Goal: Use online tool/utility: Utilize a website feature to perform a specific function

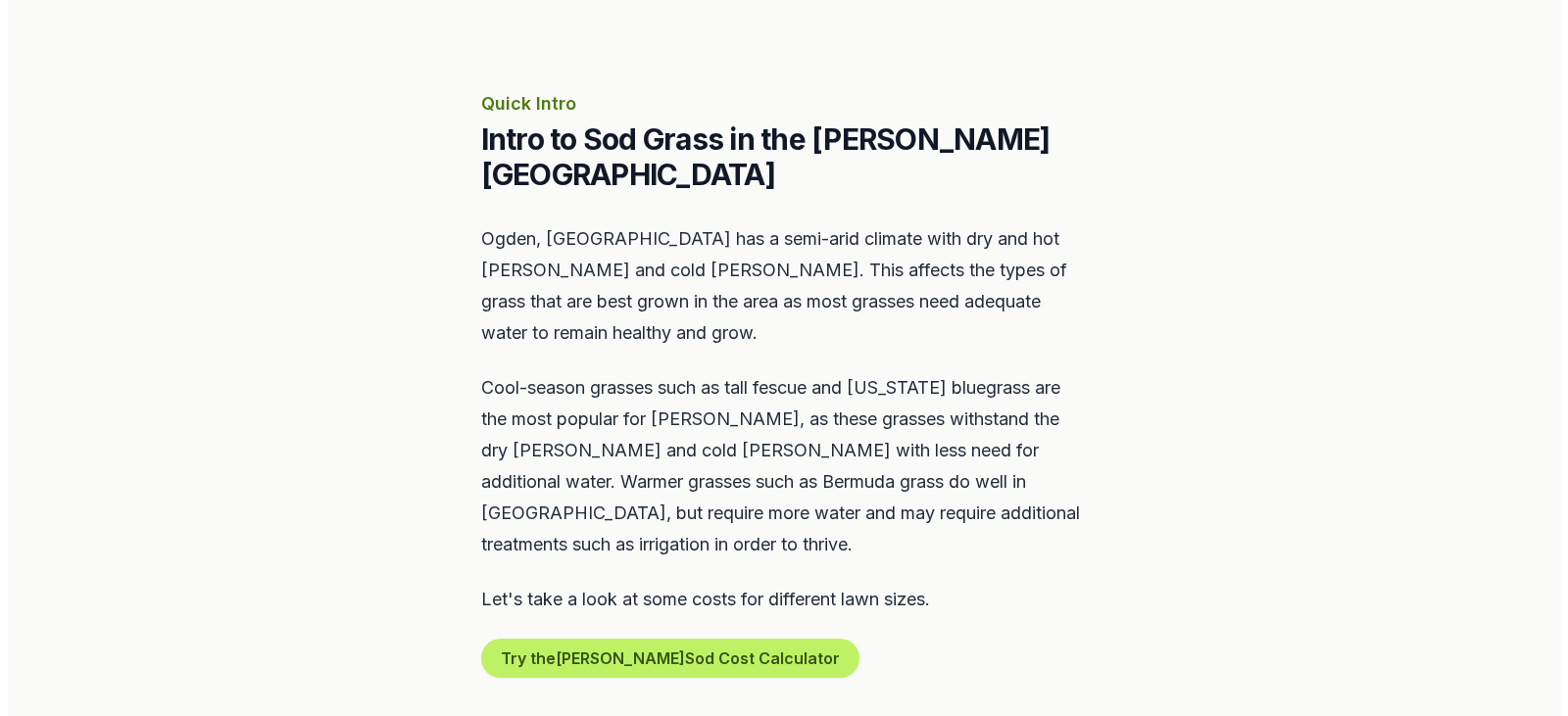
scroll to position [881, 0]
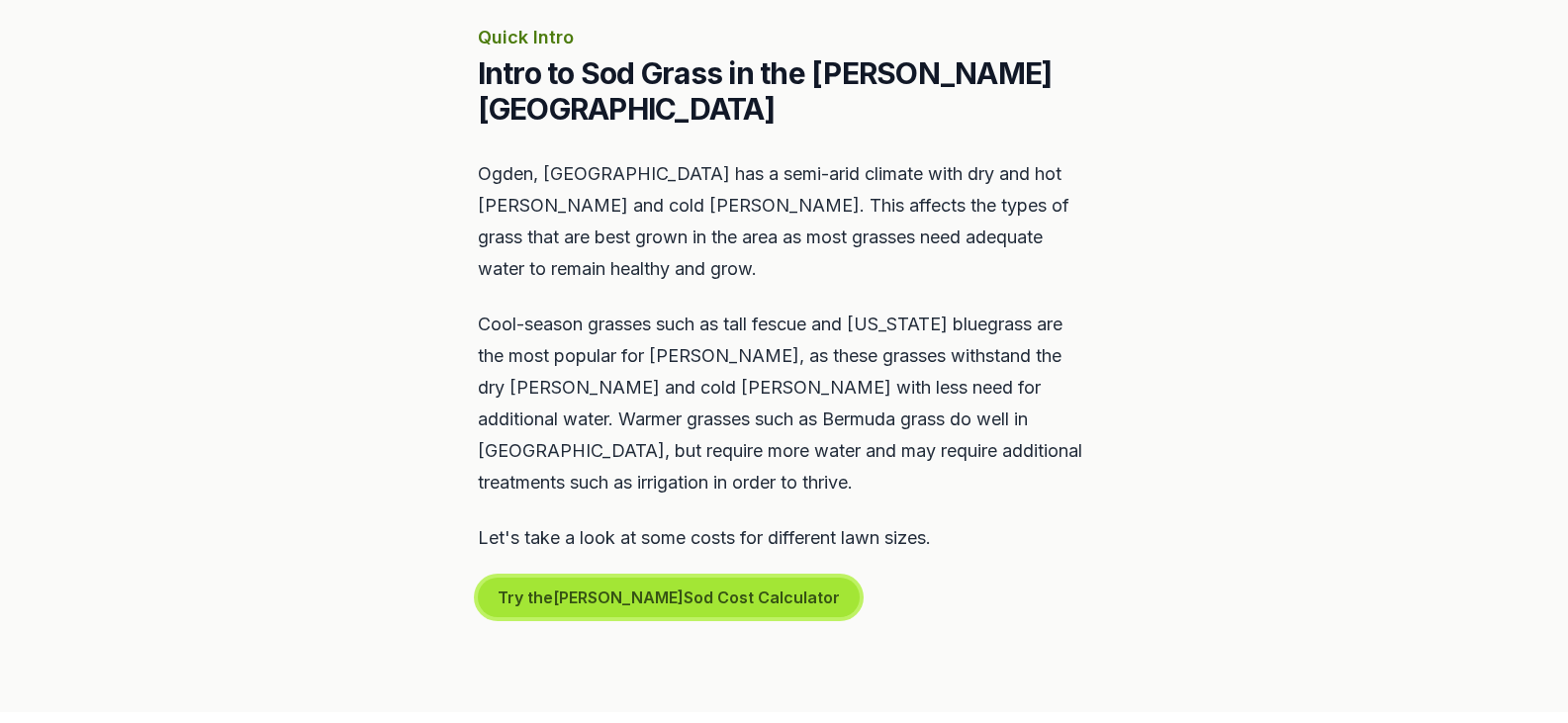
click at [654, 578] on button "Try the [PERSON_NAME] Sod Cost Calculator" at bounding box center [669, 598] width 382 height 40
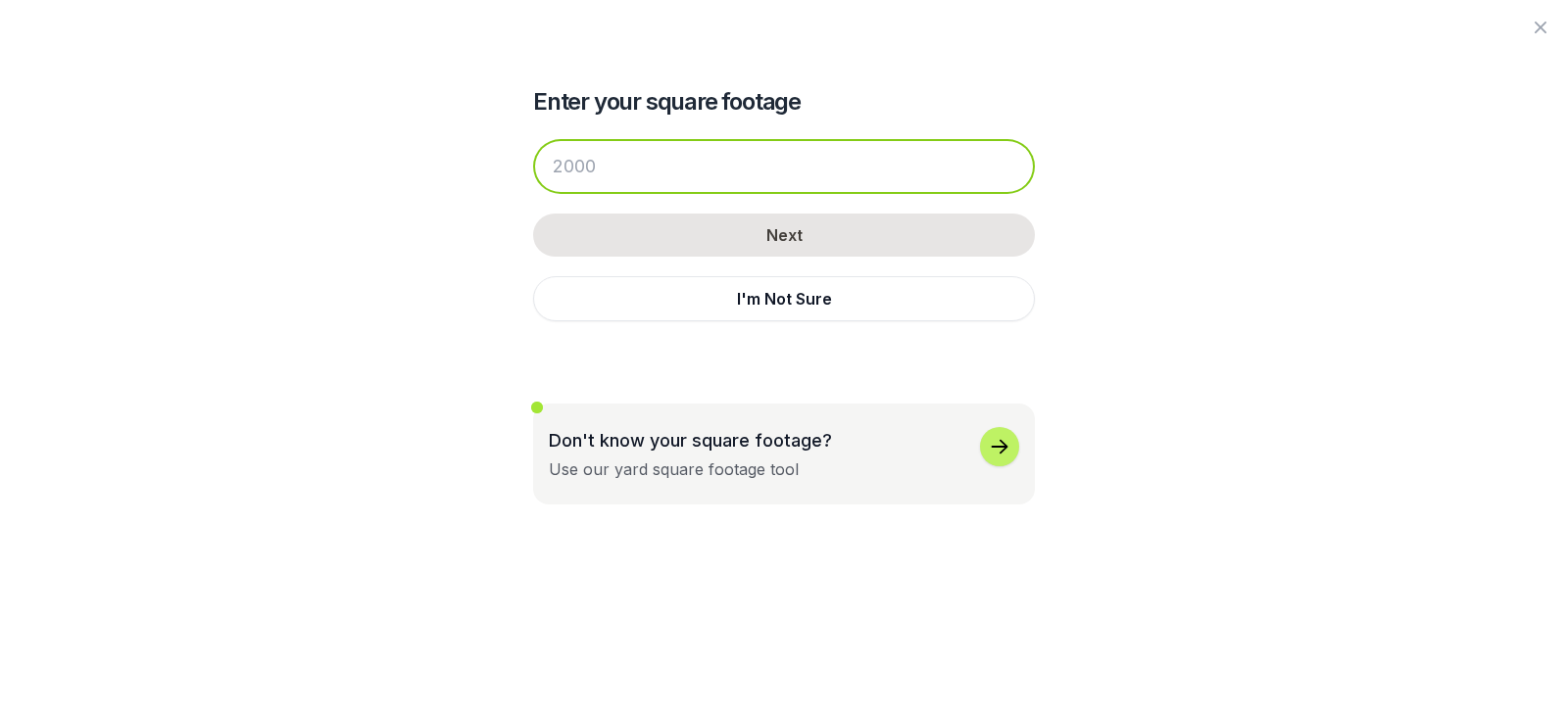
click at [586, 179] on input "number" at bounding box center [784, 166] width 502 height 55
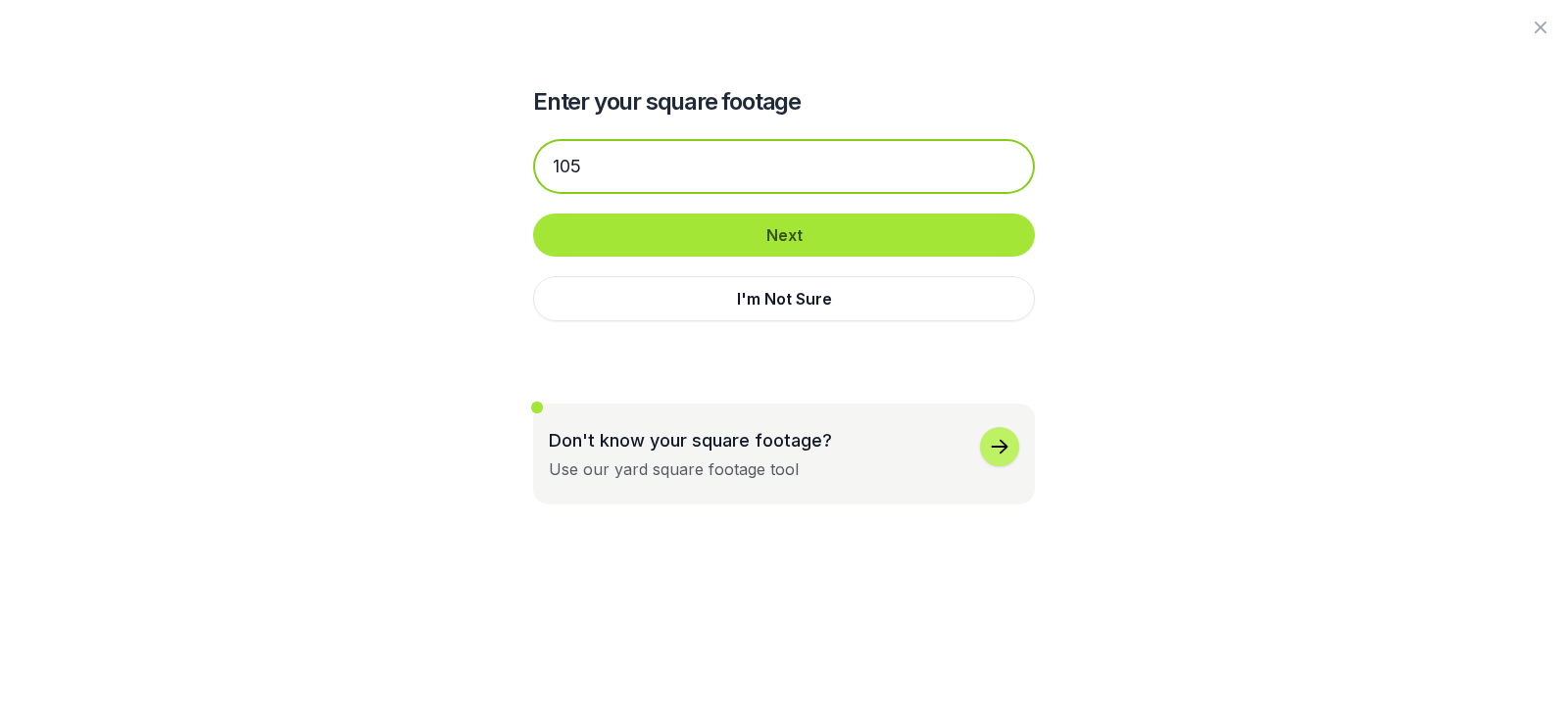
type input "105"
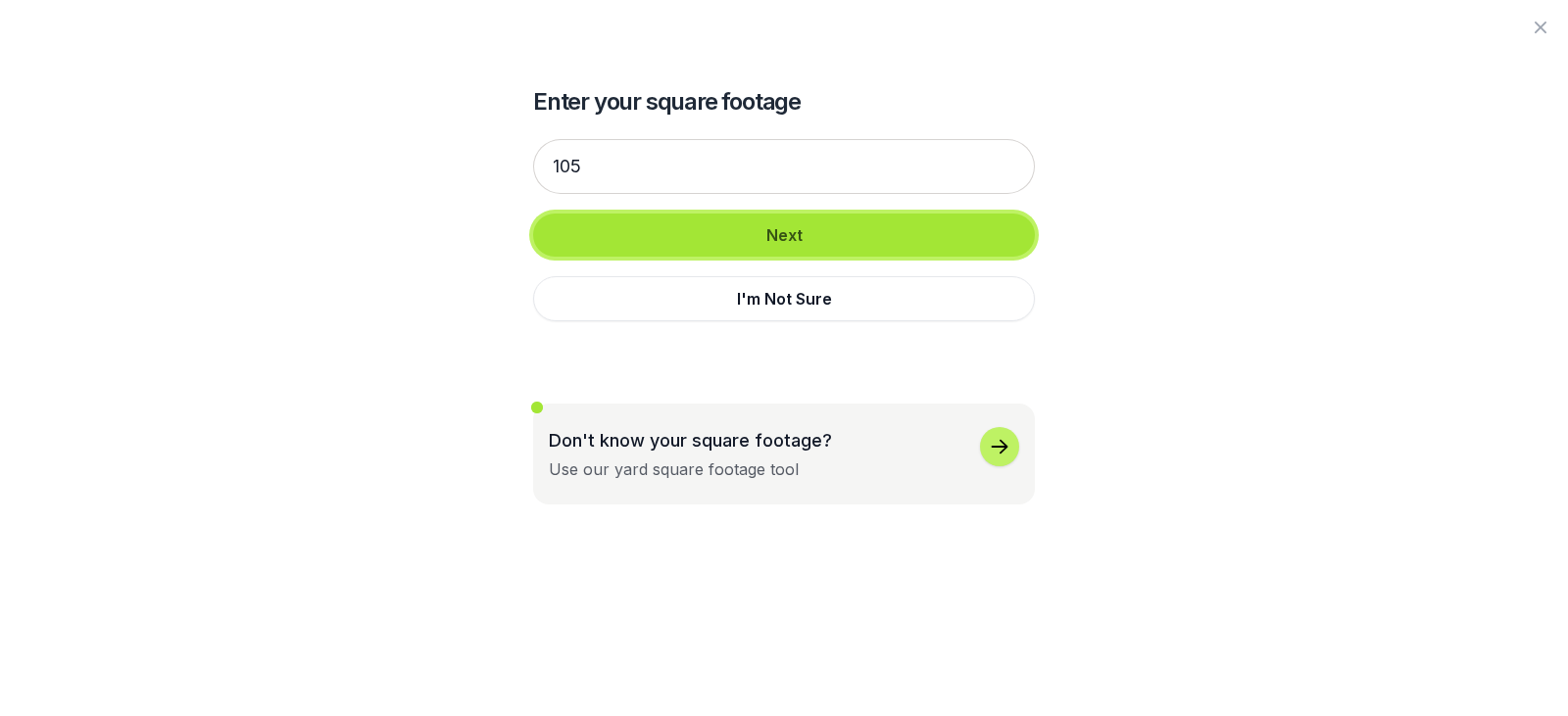
click at [791, 234] on button "Next" at bounding box center [784, 235] width 502 height 43
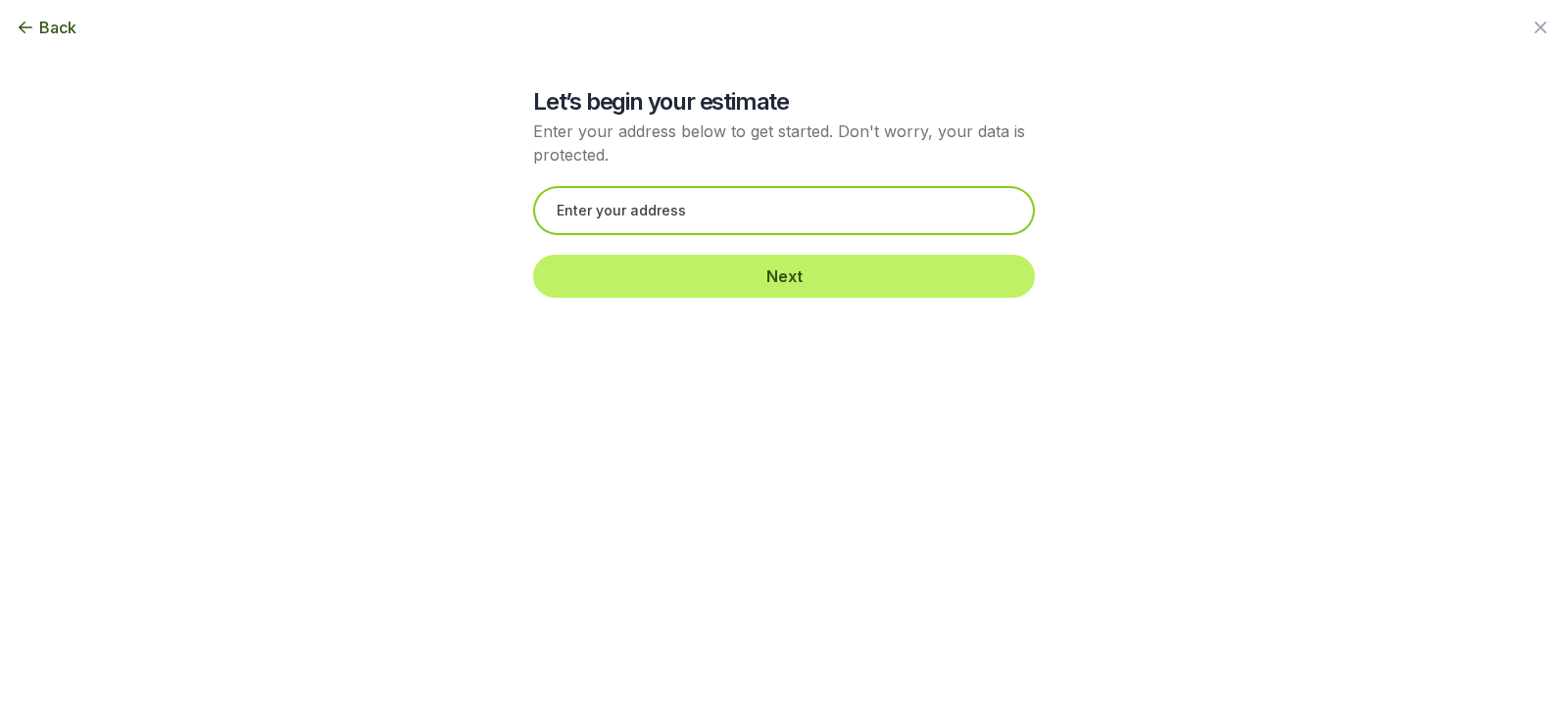
click at [652, 219] on input "text" at bounding box center [784, 211] width 502 height 49
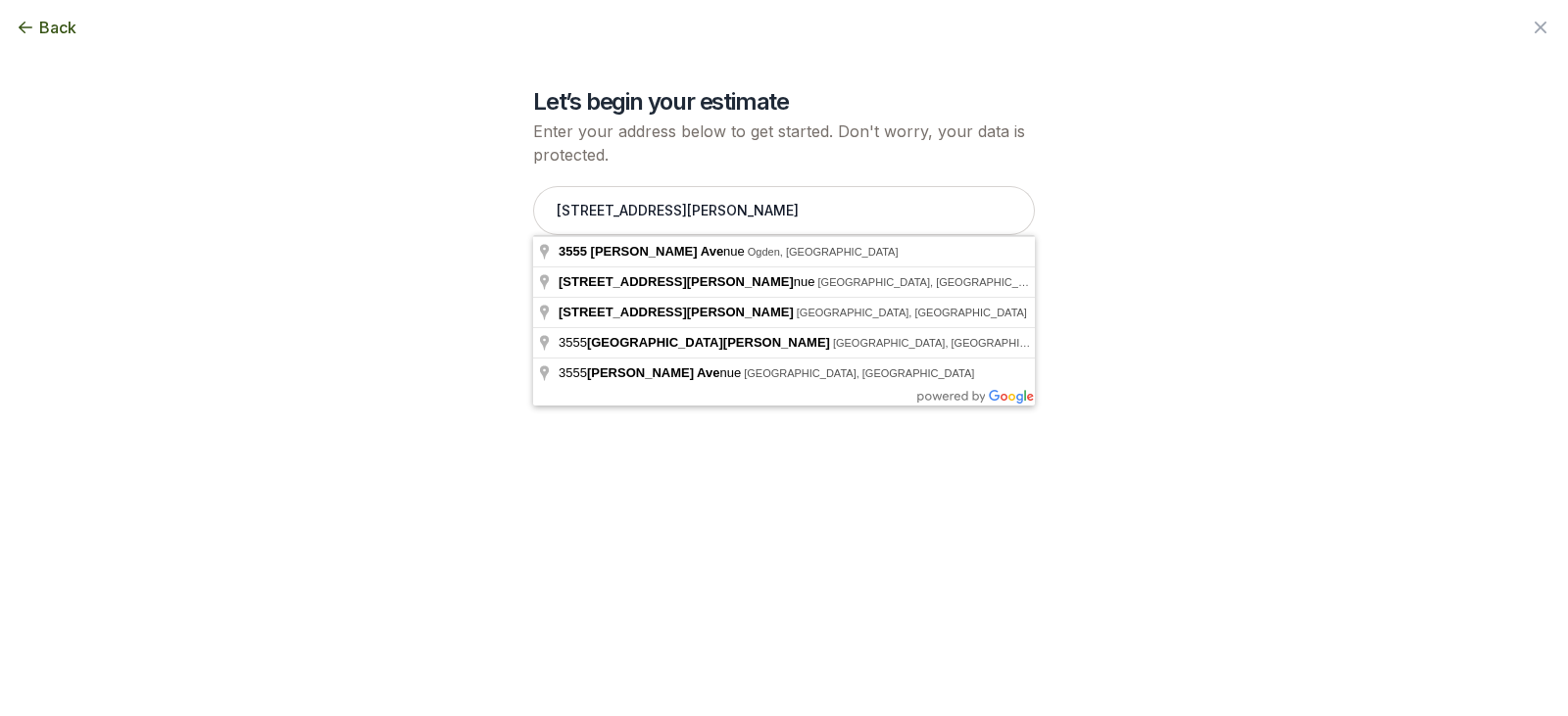
type input "[STREET_ADDRESS][PERSON_NAME]"
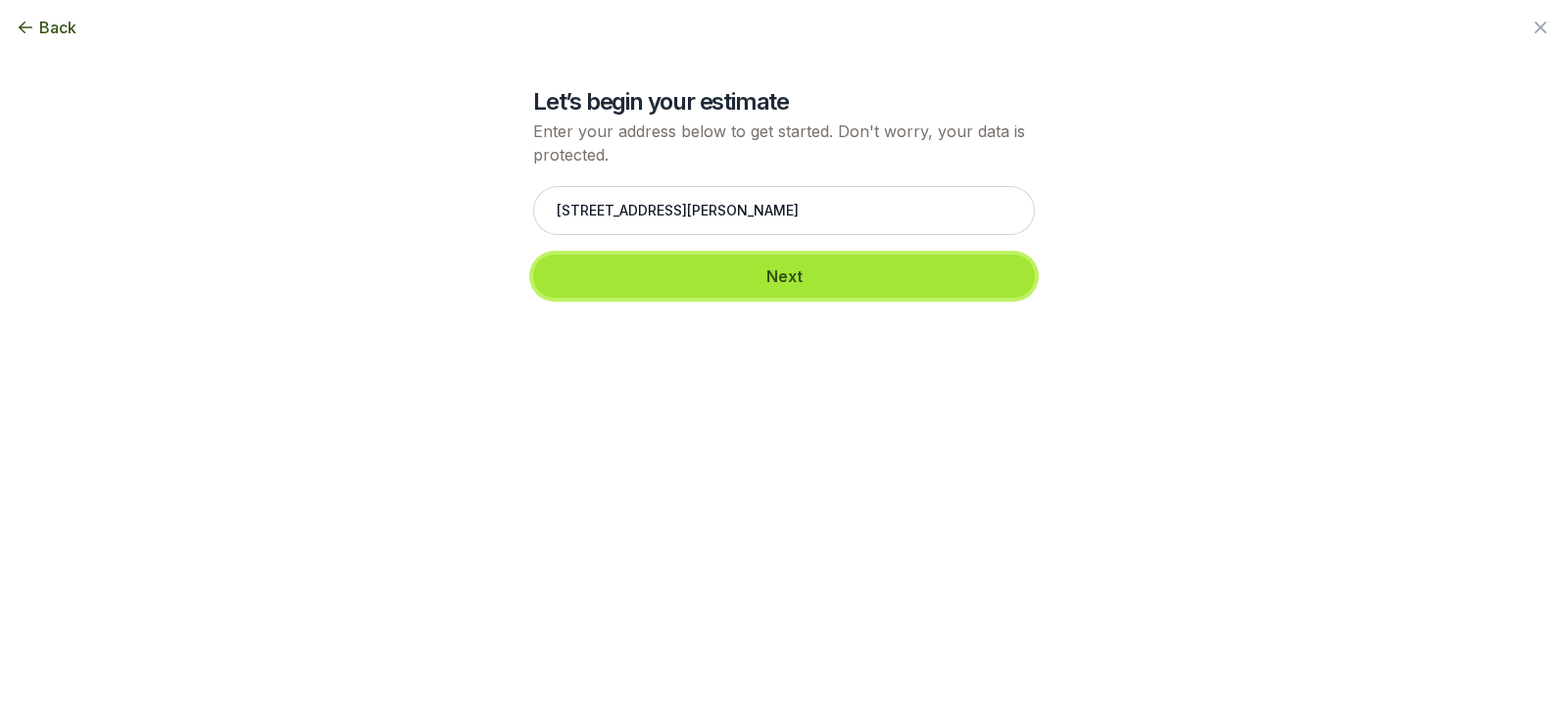
click at [704, 266] on button "Next" at bounding box center [784, 276] width 502 height 43
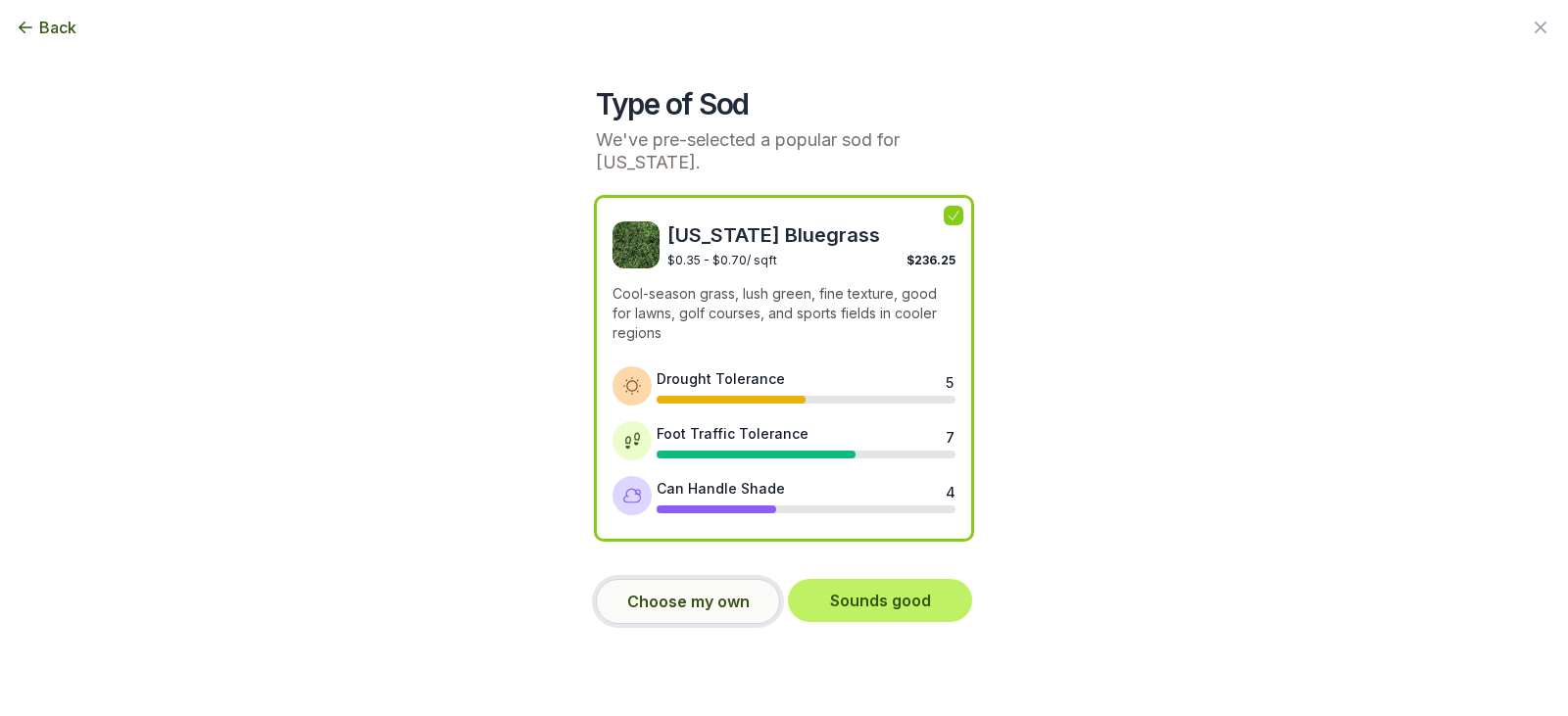
click at [736, 583] on button "Choose my own" at bounding box center [687, 602] width 184 height 45
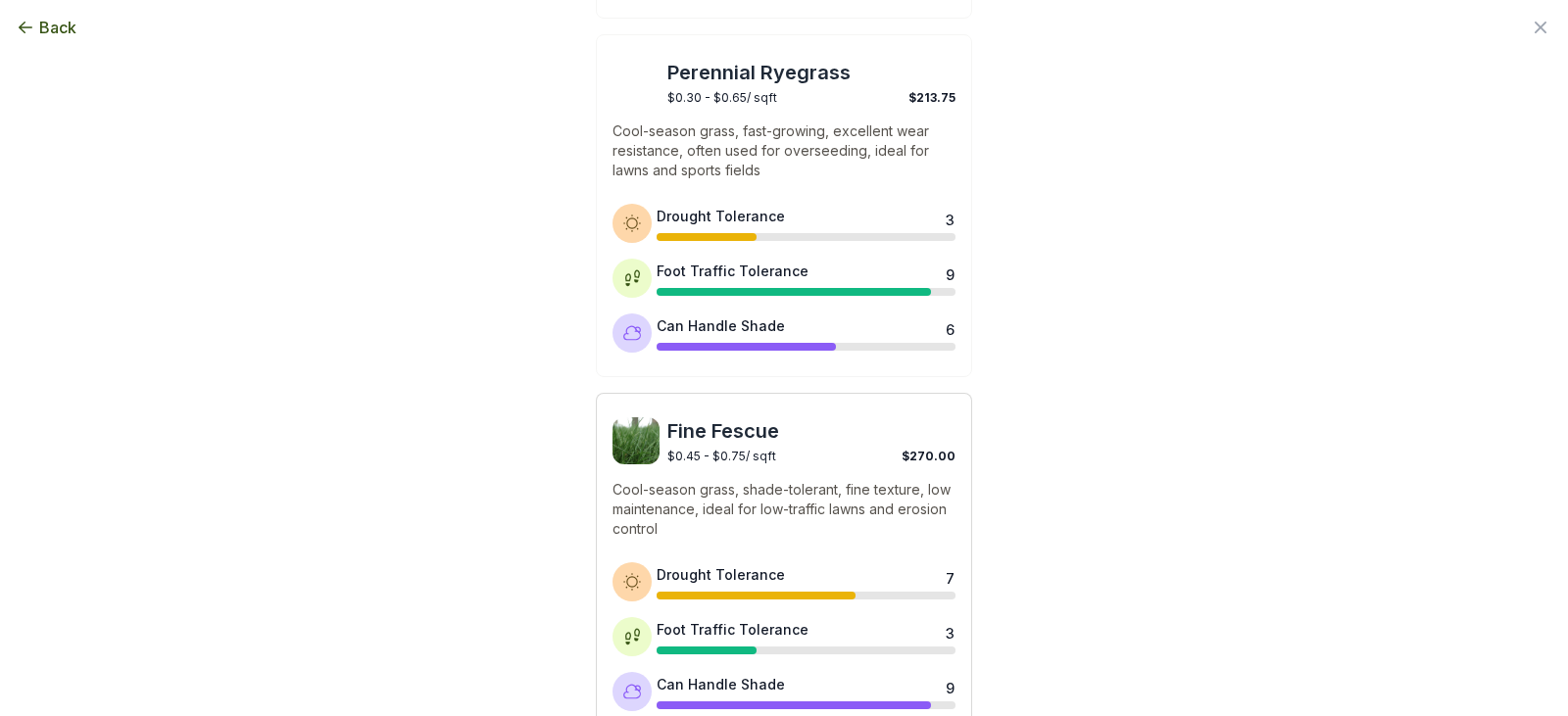
scroll to position [975, 0]
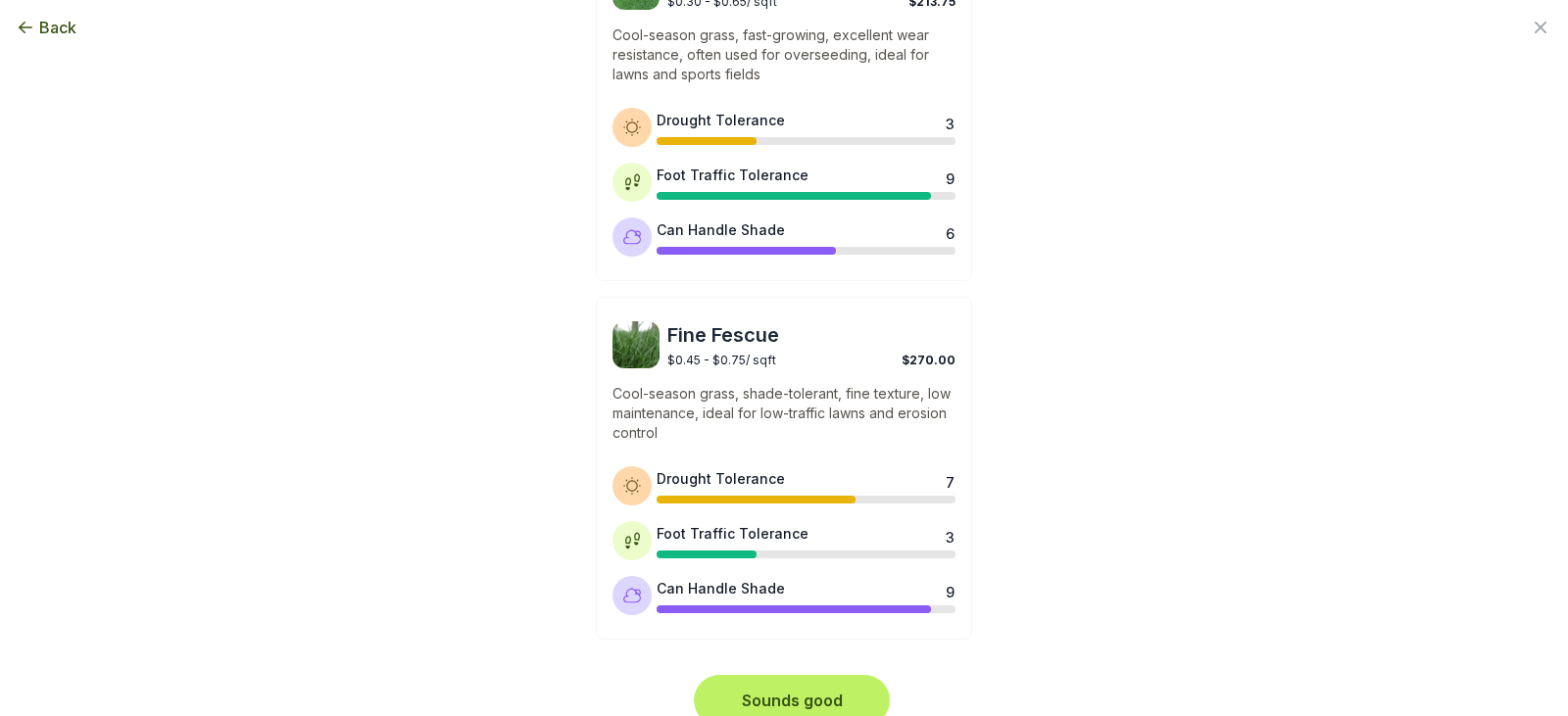
drag, startPoint x: 829, startPoint y: 671, endPoint x: 621, endPoint y: 612, distance: 216.2
click at [829, 679] on button "Sounds good" at bounding box center [791, 700] width 188 height 43
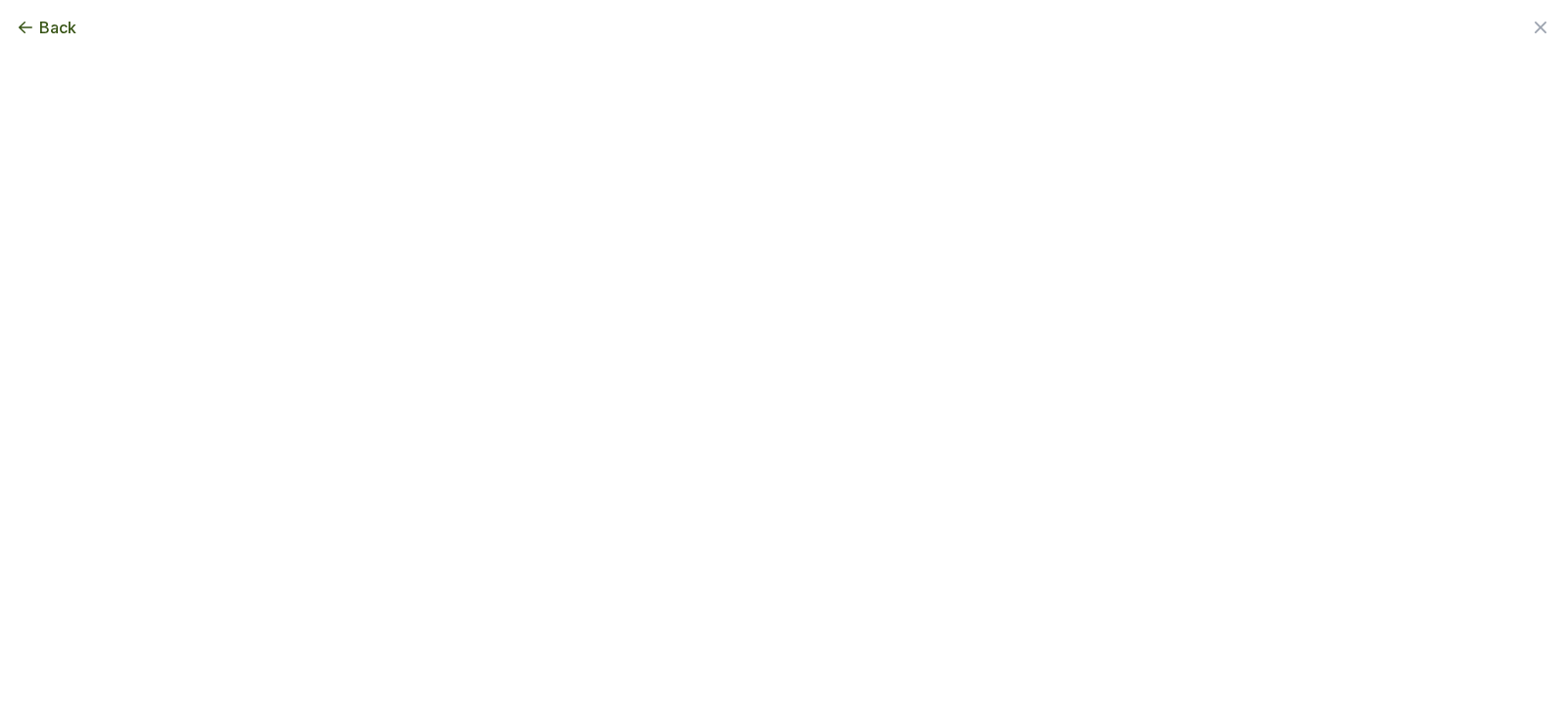
scroll to position [0, 0]
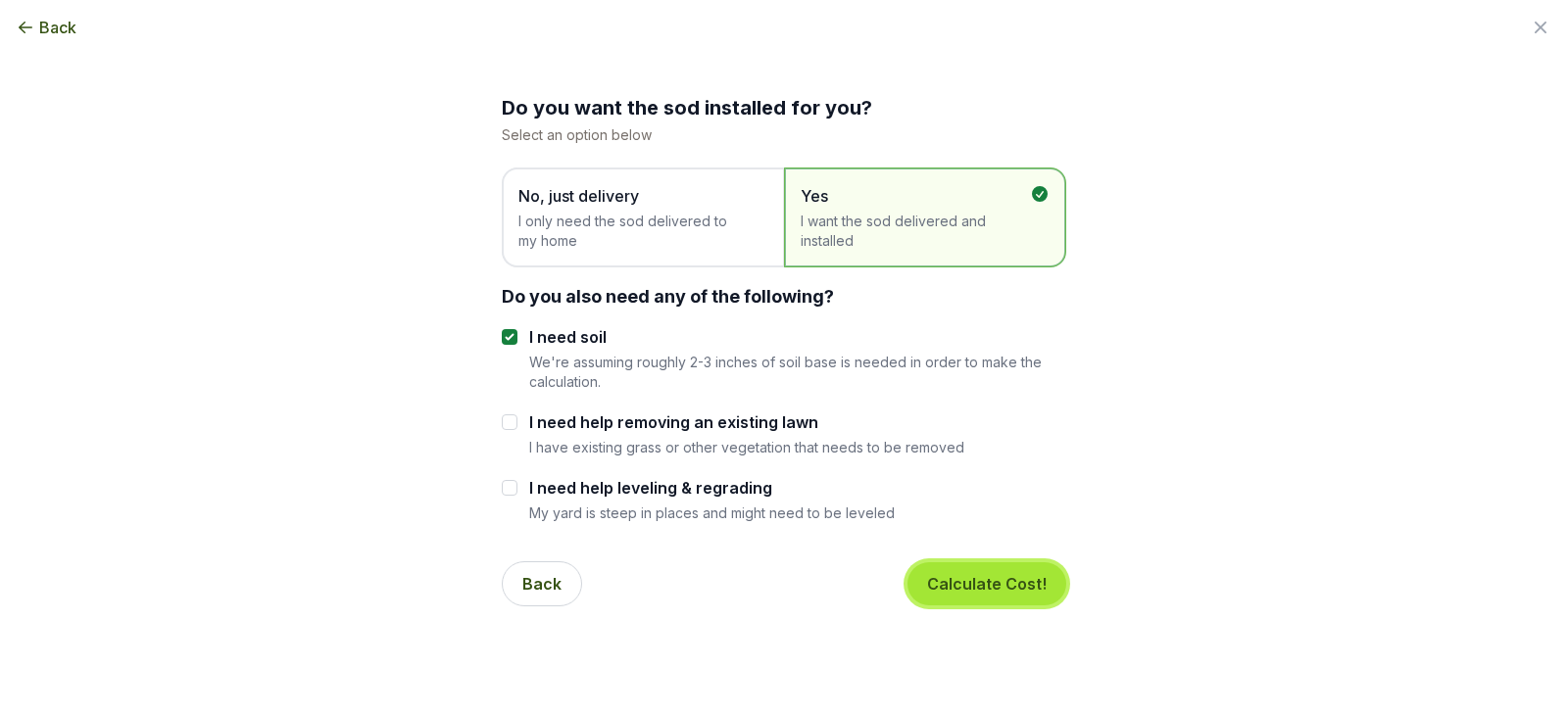
click at [981, 566] on button "Calculate Cost!" at bounding box center [987, 584] width 159 height 43
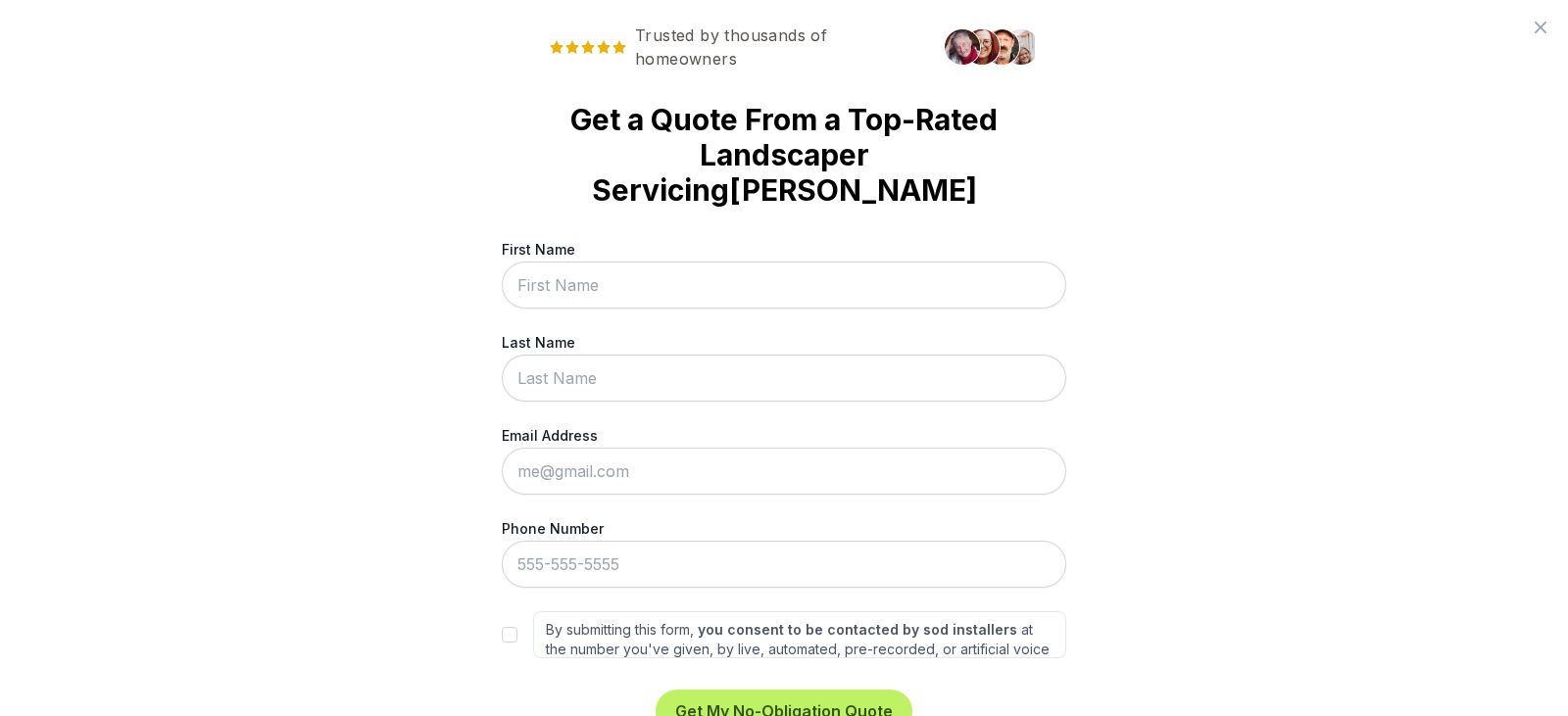
scroll to position [52, 0]
